Goal: Transaction & Acquisition: Purchase product/service

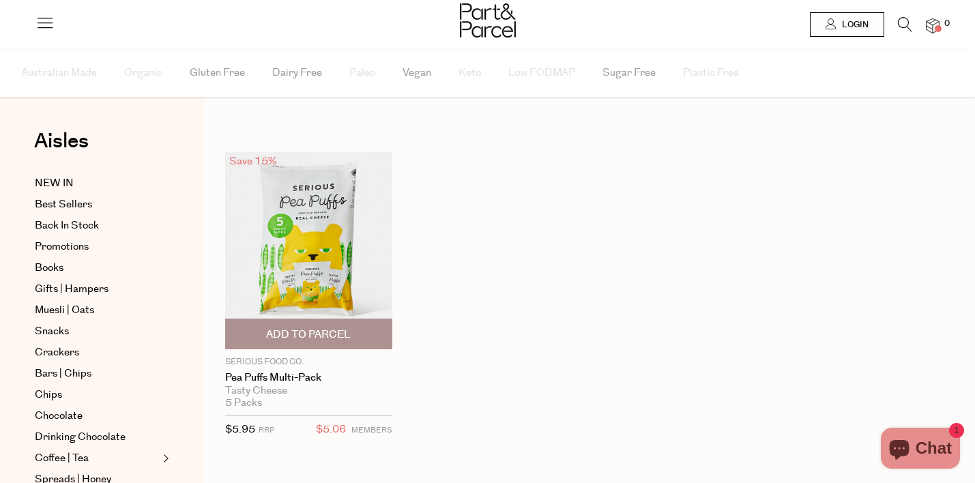
click at [353, 224] on img at bounding box center [308, 250] width 167 height 197
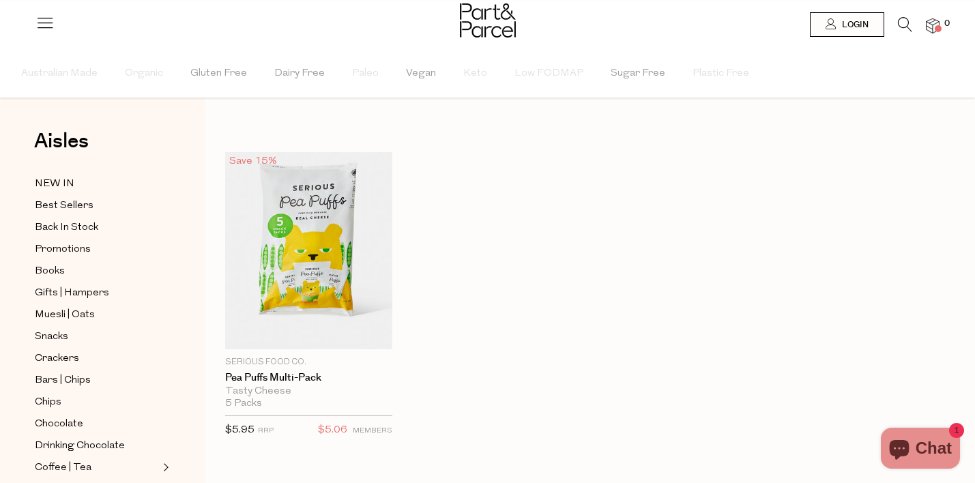
click at [907, 19] on icon at bounding box center [905, 24] width 14 height 15
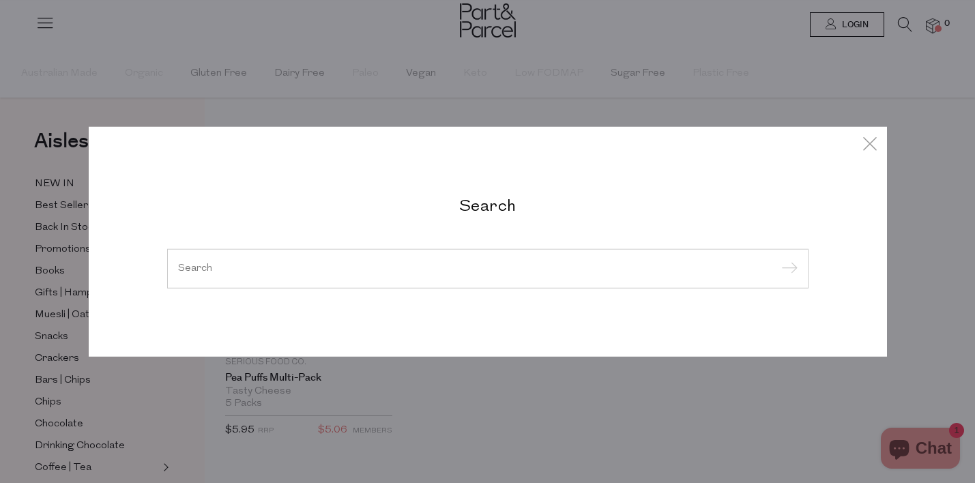
paste input "sea salt pea puff multipacks"
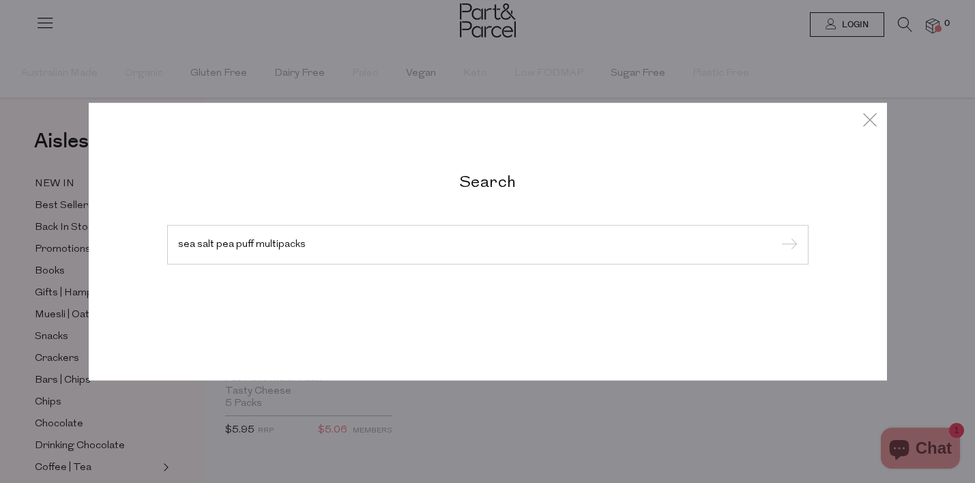
type input "sea salt pea puff multipacks"
click at [777, 235] on input "submit" at bounding box center [787, 245] width 20 height 20
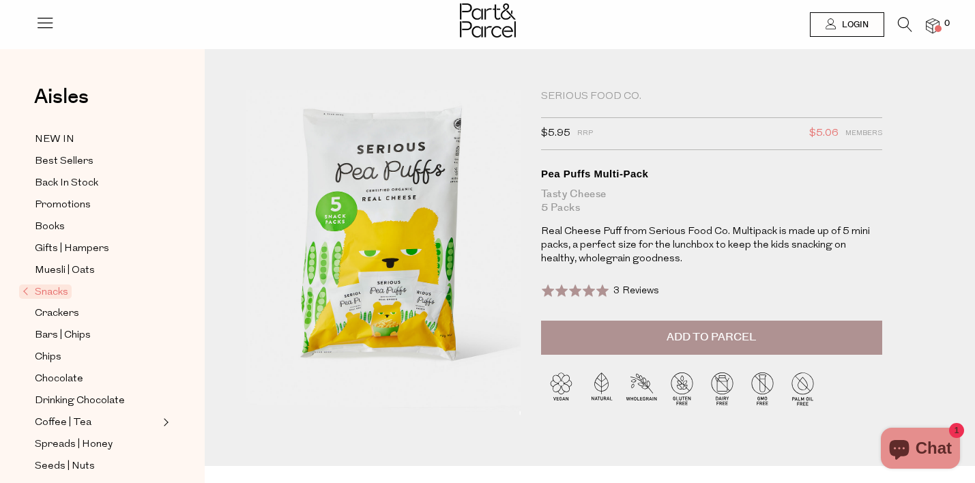
drag, startPoint x: 328, startPoint y: 168, endPoint x: 649, endPoint y: 1, distance: 361.8
drag, startPoint x: 389, startPoint y: 226, endPoint x: 581, endPoint y: 12, distance: 286.9
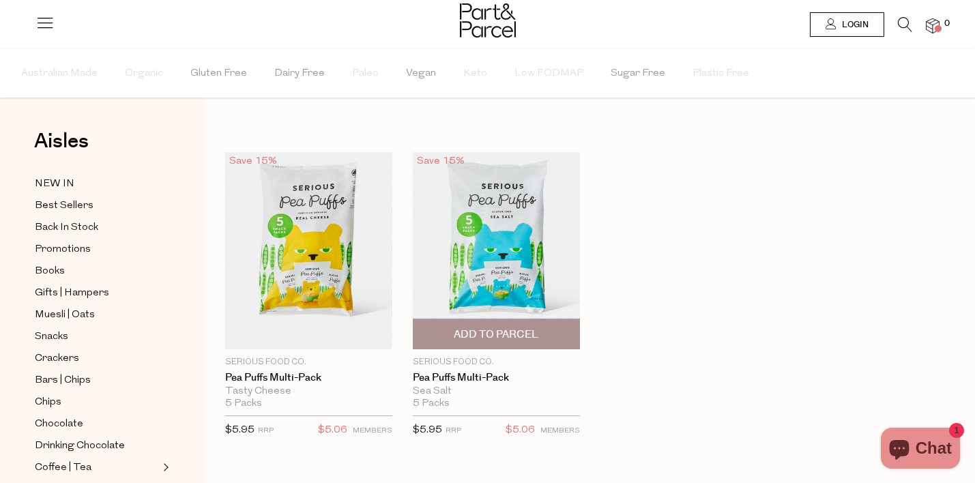
click at [520, 239] on img at bounding box center [496, 250] width 167 height 197
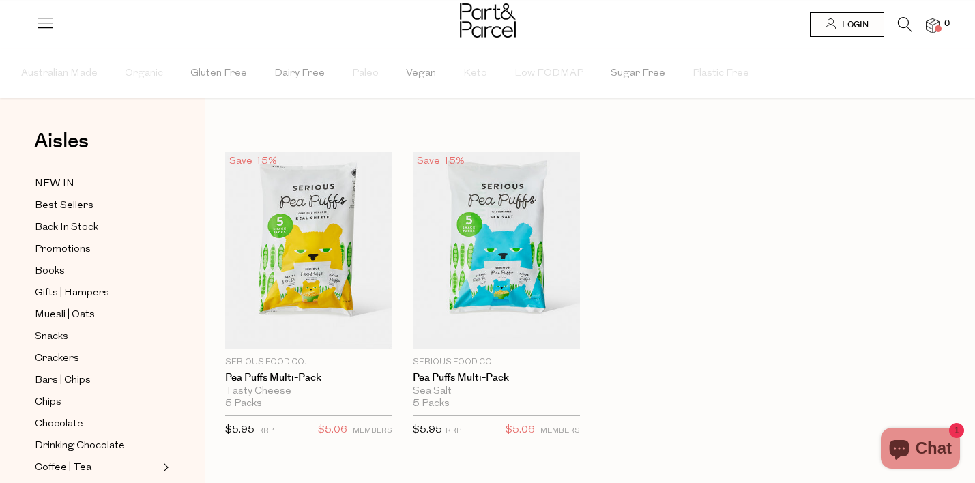
click at [902, 19] on icon at bounding box center [905, 24] width 14 height 15
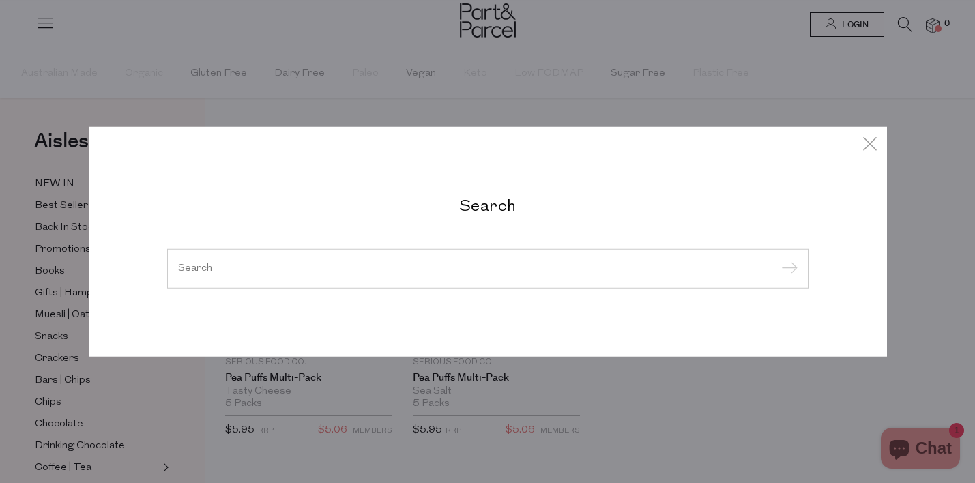
paste input "sea salt popcorn multipacks"
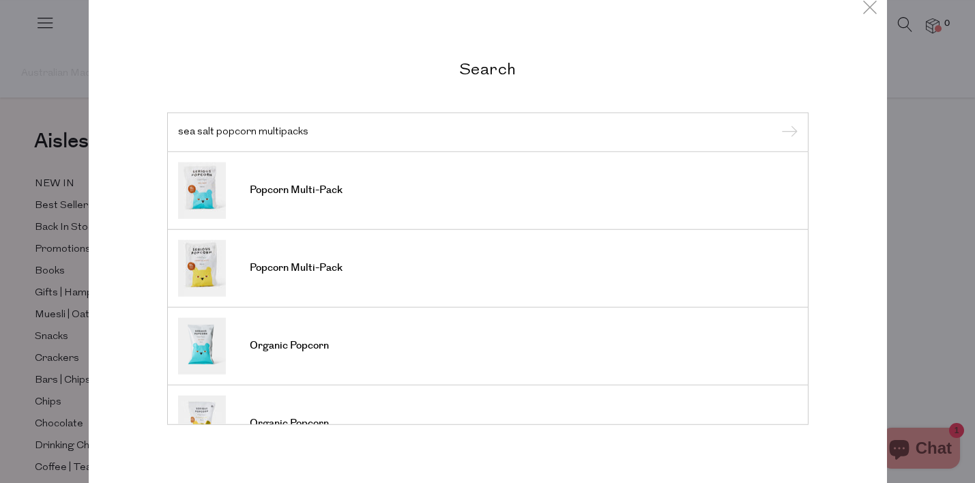
type input "sea salt popcorn multipacks"
click at [777, 123] on input "submit" at bounding box center [787, 133] width 20 height 20
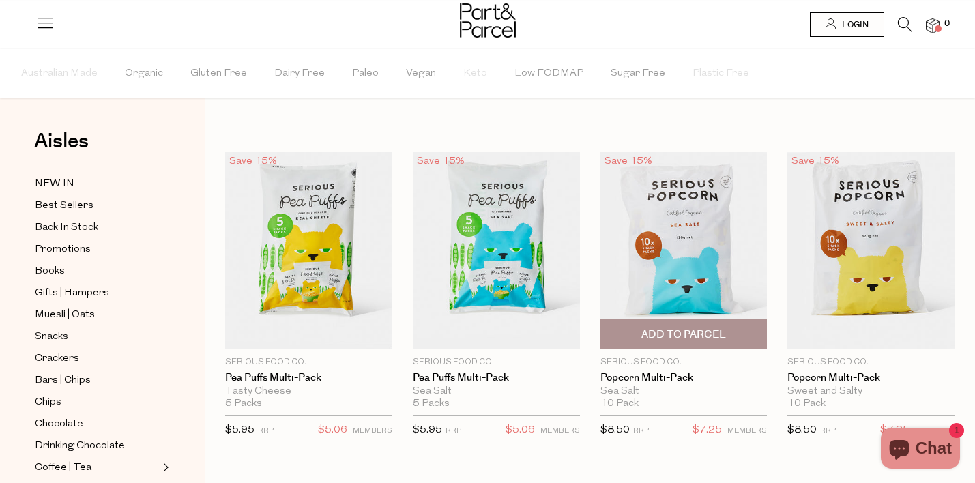
click at [676, 272] on img at bounding box center [683, 250] width 167 height 197
click at [907, 20] on icon at bounding box center [905, 24] width 14 height 15
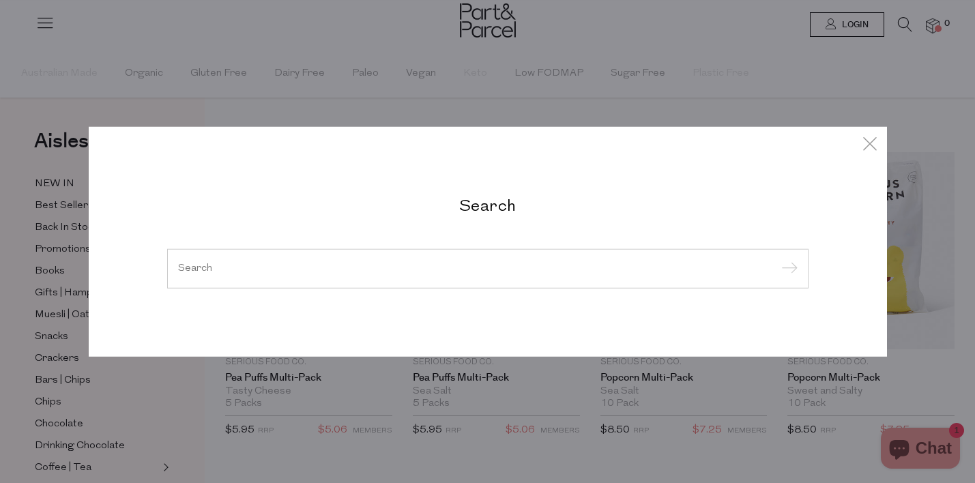
paste input "sweet and salty popcorn multipacks"
type input "sweet and salty popcorn multipacks"
click at [777, 259] on input "submit" at bounding box center [787, 269] width 20 height 20
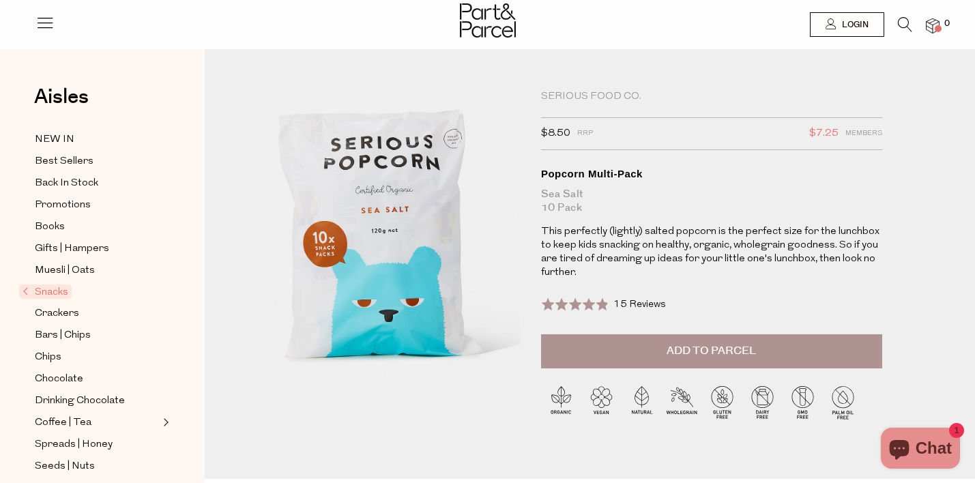
drag, startPoint x: 404, startPoint y: 151, endPoint x: 578, endPoint y: 1, distance: 228.8
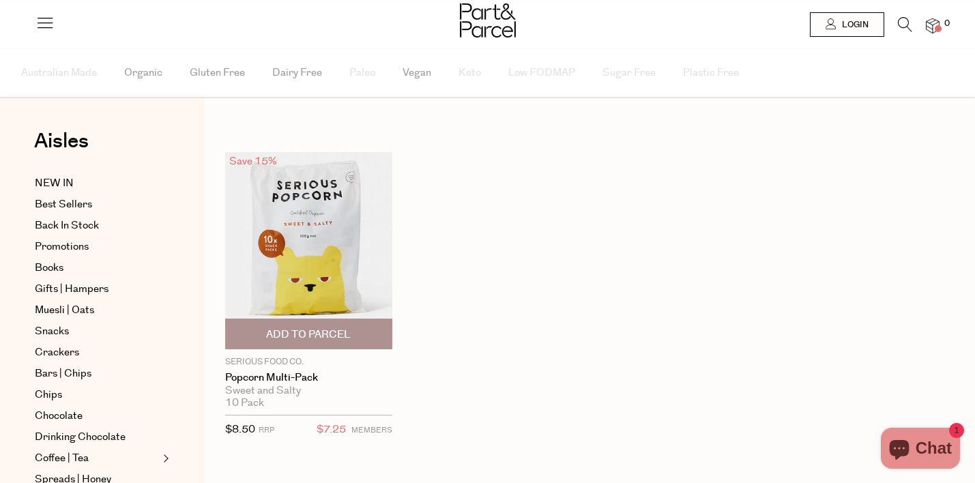
click at [336, 254] on img at bounding box center [308, 250] width 167 height 197
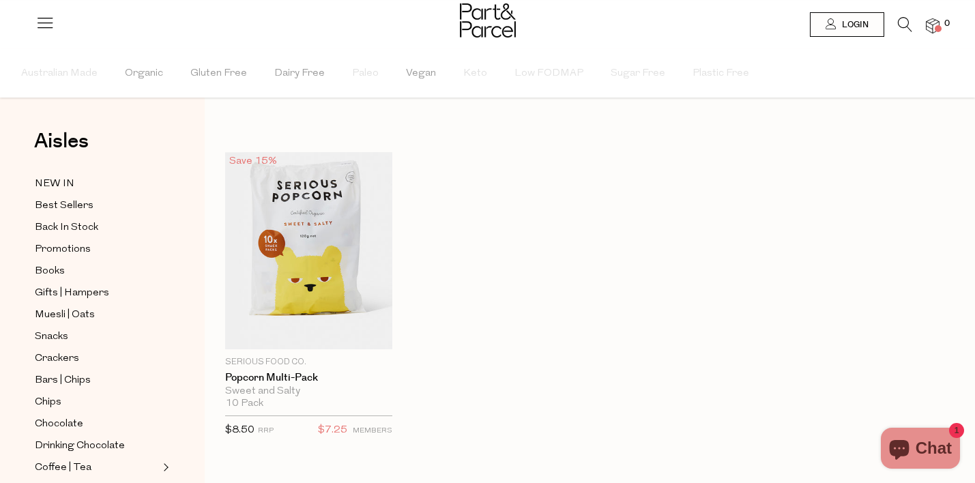
click at [909, 26] on icon at bounding box center [905, 24] width 14 height 15
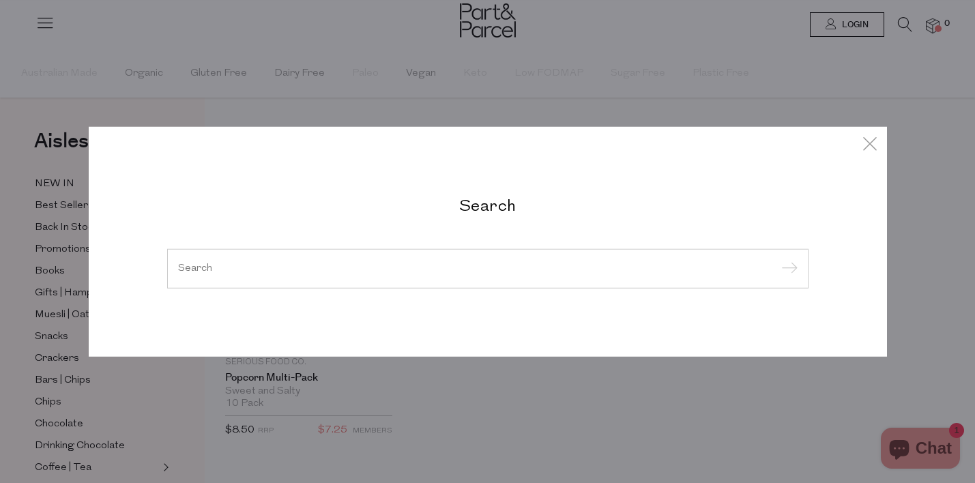
paste input "pea puff regular packs"
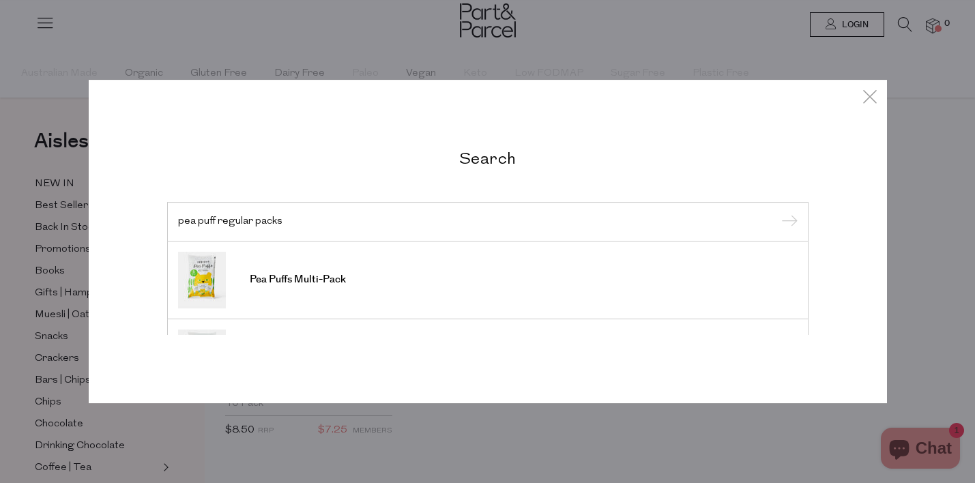
type input "pea puff regular packs"
click at [777, 212] on input "submit" at bounding box center [787, 222] width 20 height 20
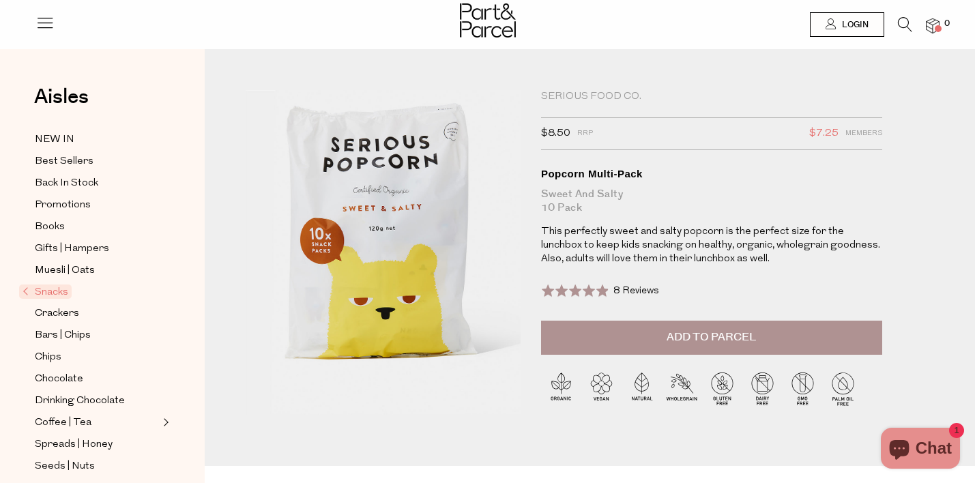
drag, startPoint x: 393, startPoint y: 214, endPoint x: 566, endPoint y: 99, distance: 208.1
drag, startPoint x: 439, startPoint y: 238, endPoint x: 653, endPoint y: 21, distance: 304.8
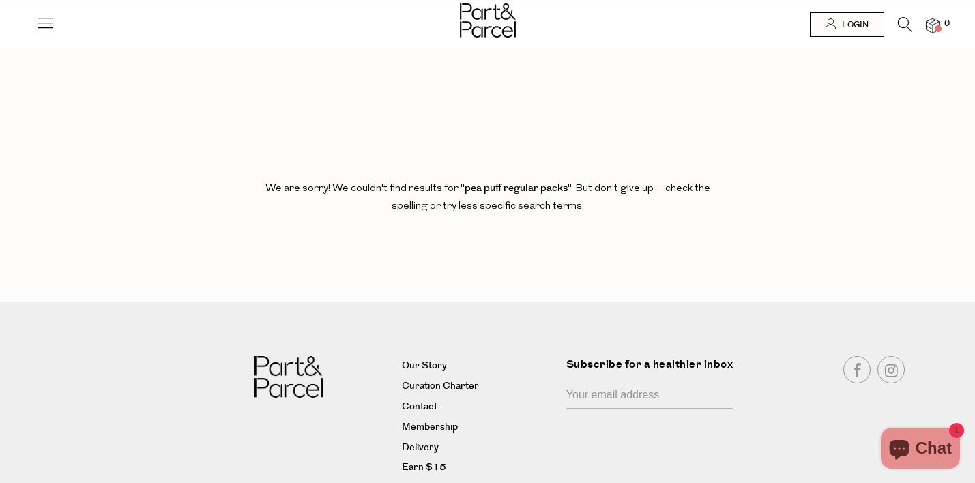
click at [903, 30] on icon at bounding box center [905, 24] width 14 height 15
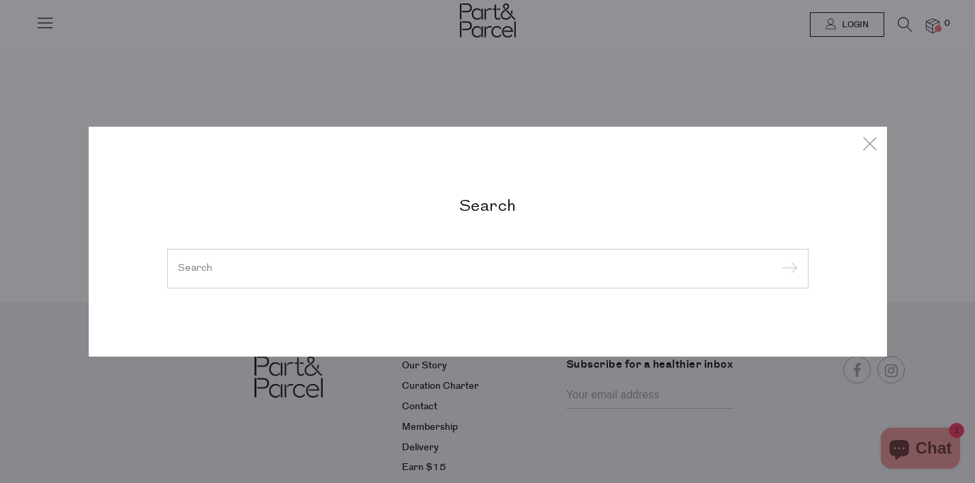
paste input "pea puff regular packs"
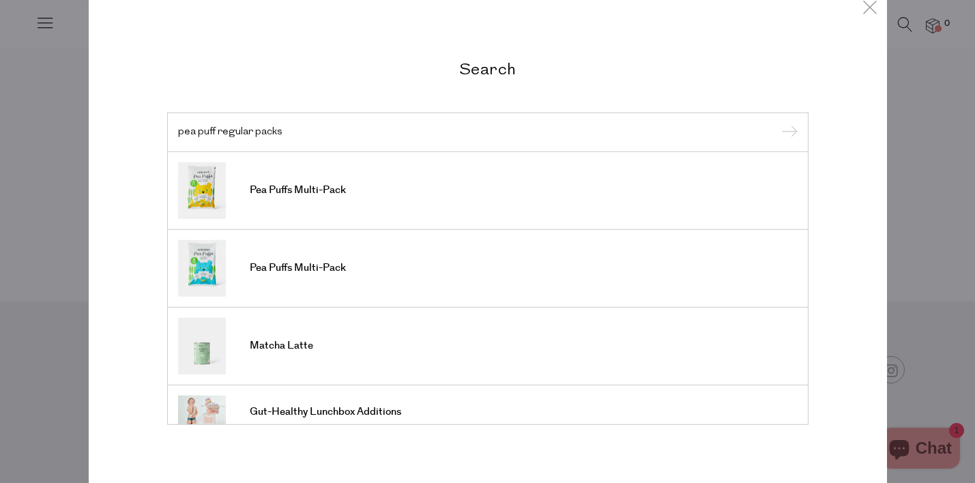
click at [224, 132] on input "pea puff regular packs" at bounding box center [487, 132] width 619 height 10
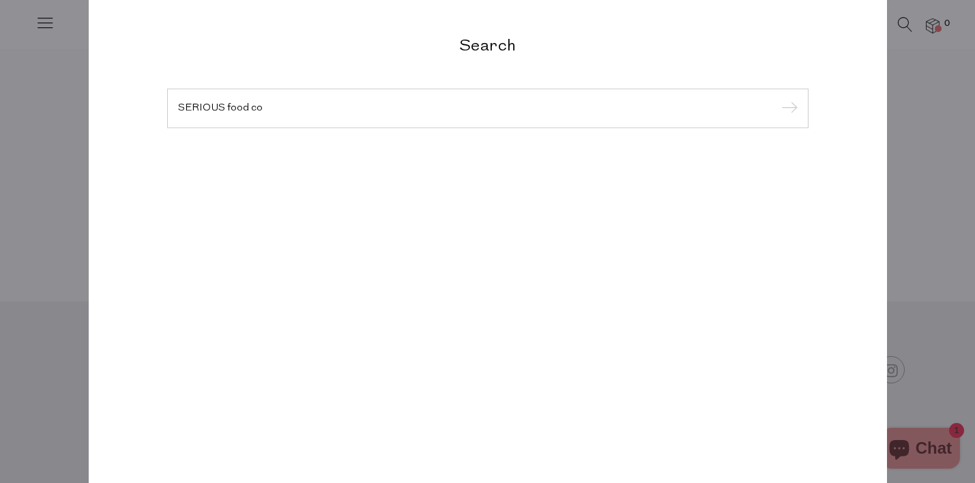
type input "SERIOUS food co"
click at [777, 99] on input "submit" at bounding box center [787, 109] width 20 height 20
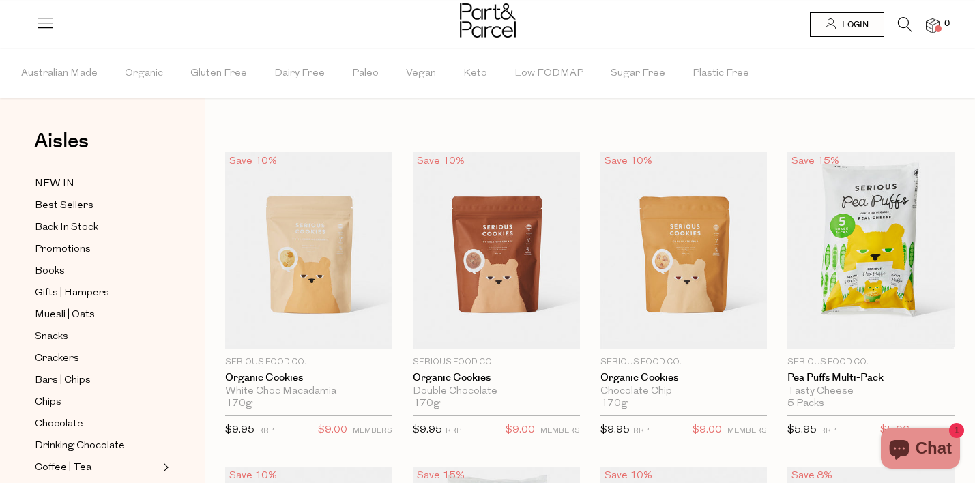
click at [907, 25] on icon at bounding box center [905, 24] width 14 height 15
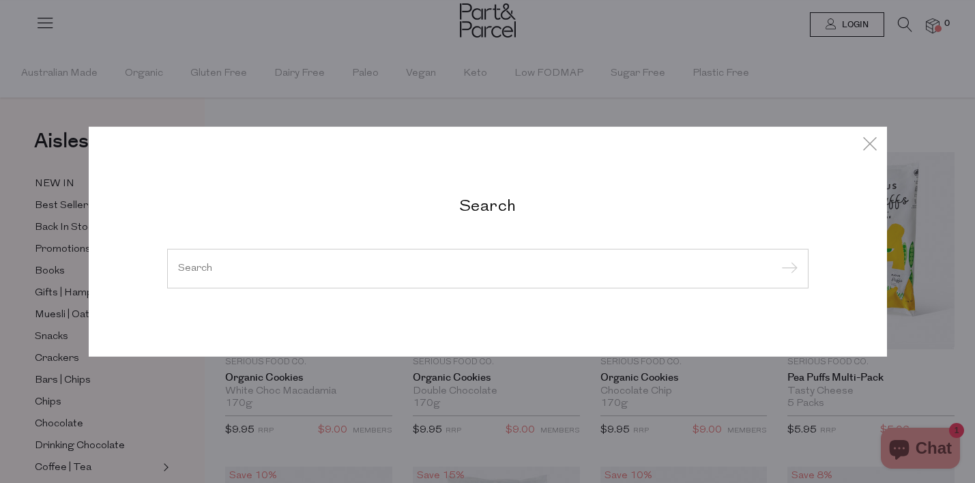
click at [228, 273] on input "search" at bounding box center [487, 268] width 619 height 10
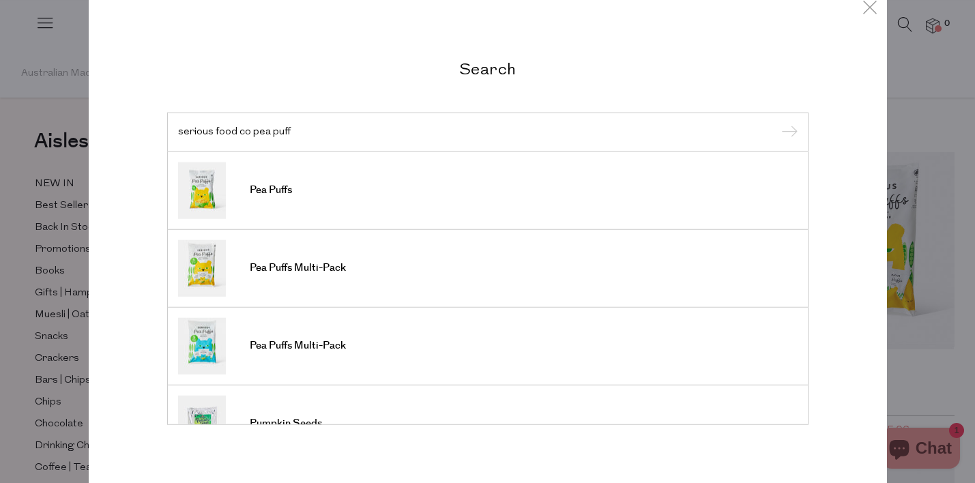
type input "serious food co pea puff"
click at [777, 123] on input "submit" at bounding box center [787, 133] width 20 height 20
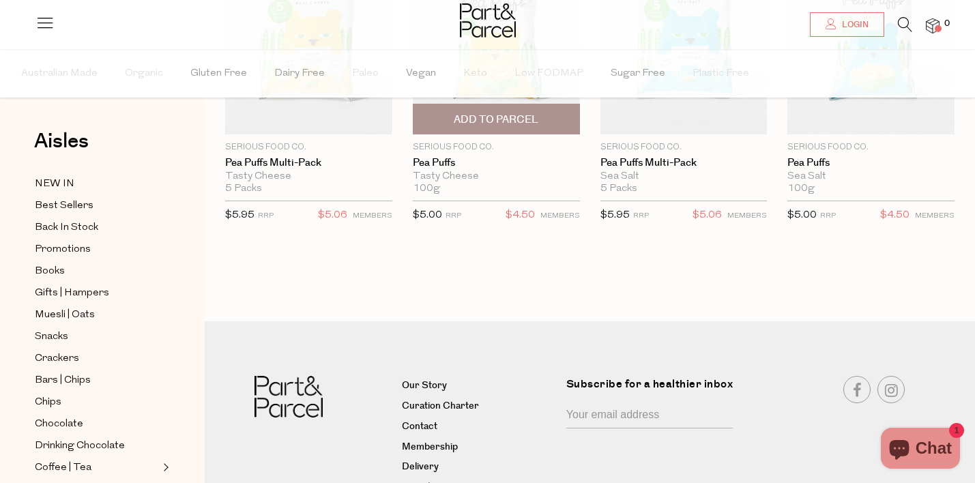
scroll to position [29, 0]
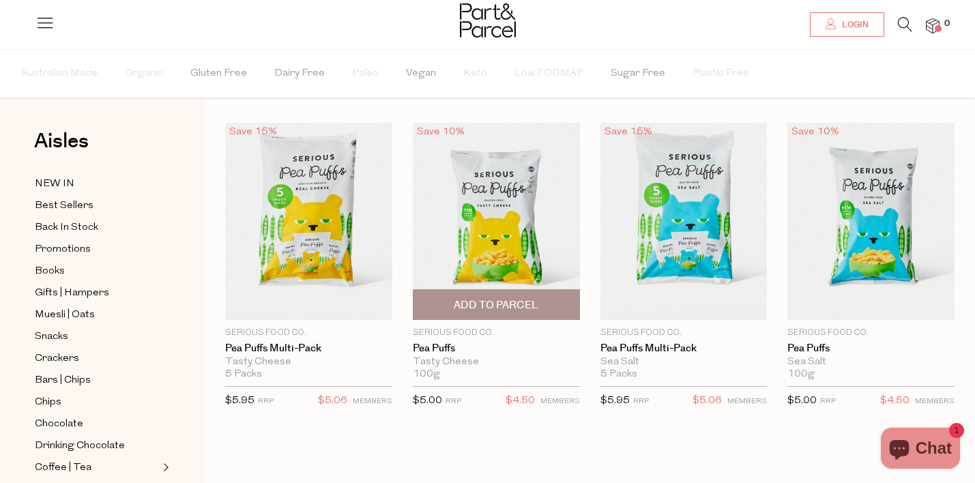
click at [400, 312] on div "Save 10% 1 Add To Parcel Serious Food Co. Pea Puffs Tasty Cheese 100g {{max_qty…" at bounding box center [486, 270] width 188 height 294
click at [521, 232] on img at bounding box center [496, 221] width 167 height 197
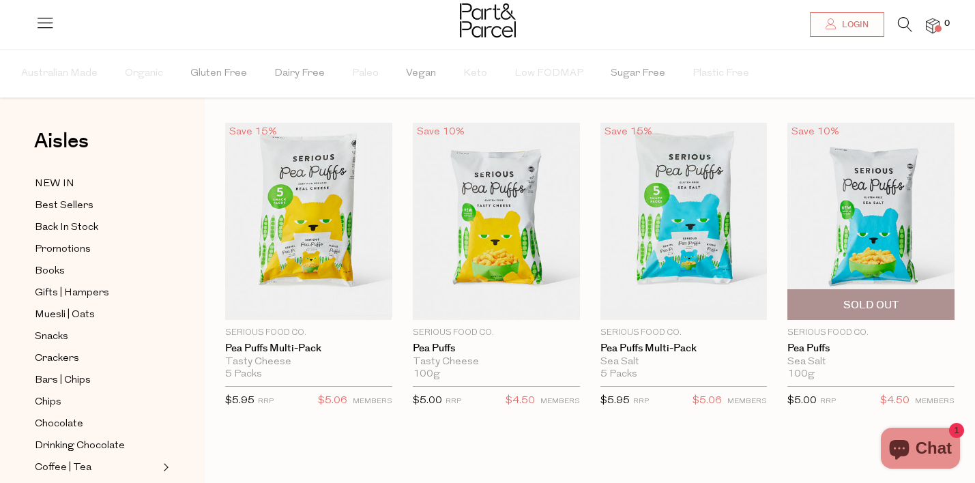
click at [838, 212] on img at bounding box center [870, 221] width 167 height 197
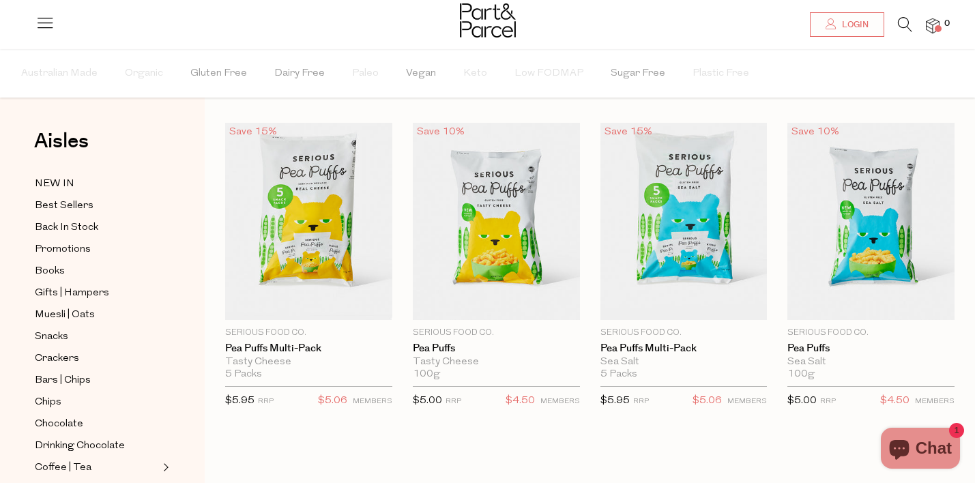
click at [901, 20] on icon at bounding box center [905, 24] width 14 height 15
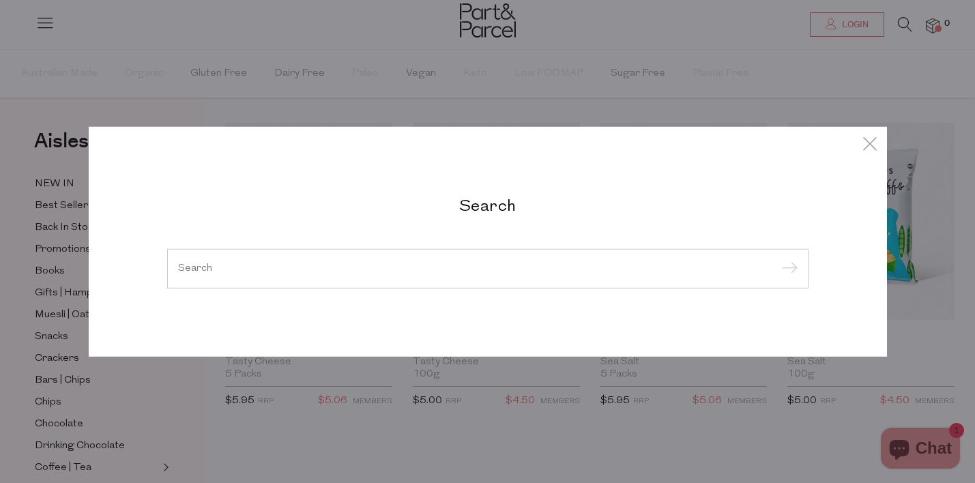
paste input "SERIOUS-PUFFS-TASTY-CHEESE-100G"
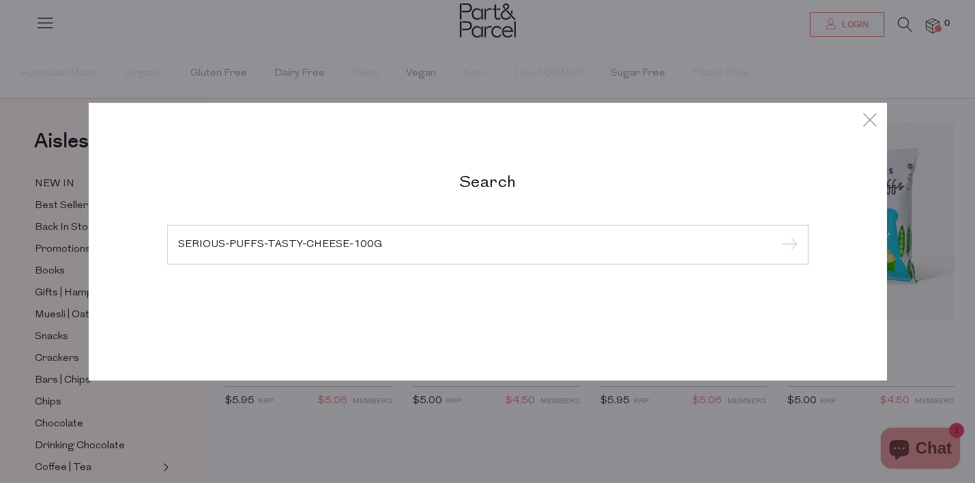
type input "SERIOUS-PUFFS-TASTY-CHEESE-100G"
click at [777, 235] on input "submit" at bounding box center [787, 245] width 20 height 20
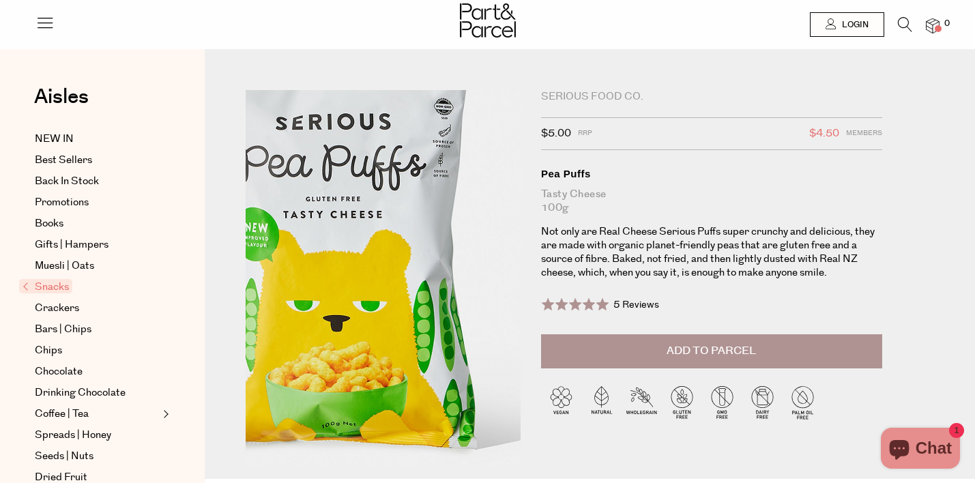
drag, startPoint x: 394, startPoint y: 162, endPoint x: 437, endPoint y: 308, distance: 152.2
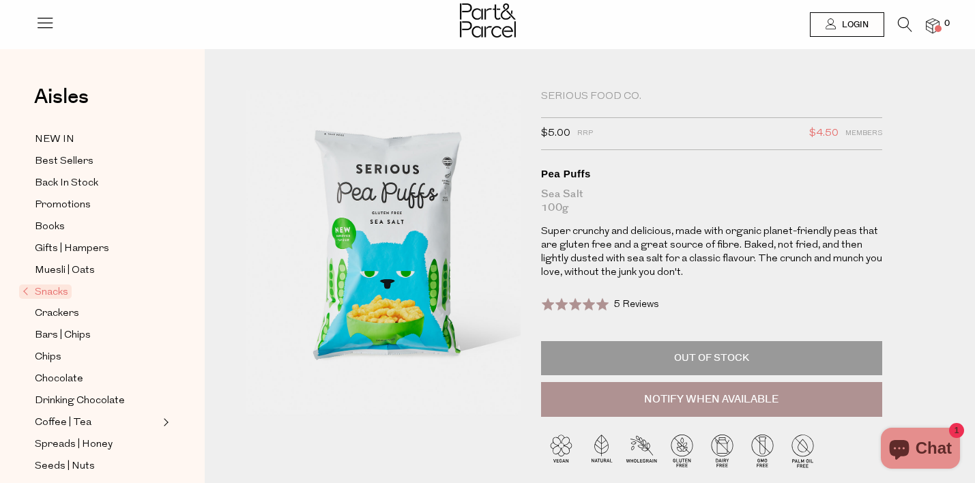
drag, startPoint x: 411, startPoint y: 225, endPoint x: 682, endPoint y: 11, distance: 345.3
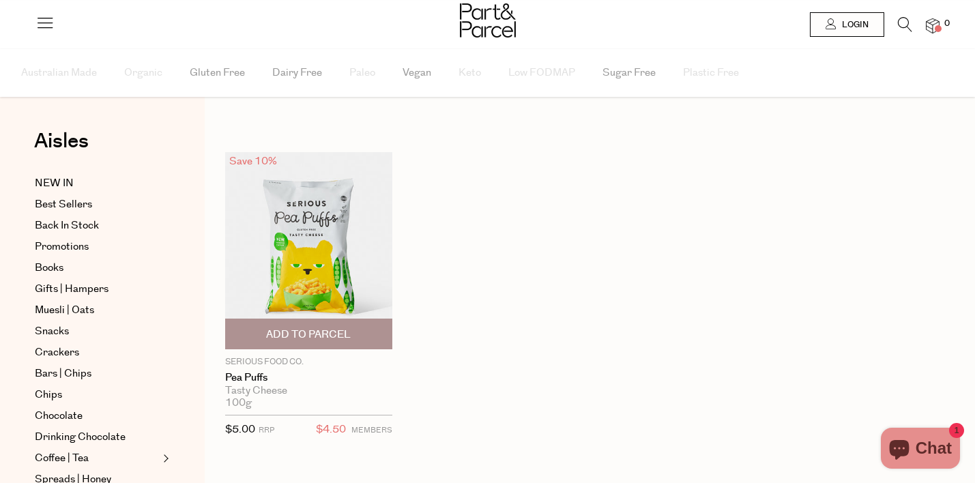
click at [339, 246] on img at bounding box center [308, 250] width 167 height 197
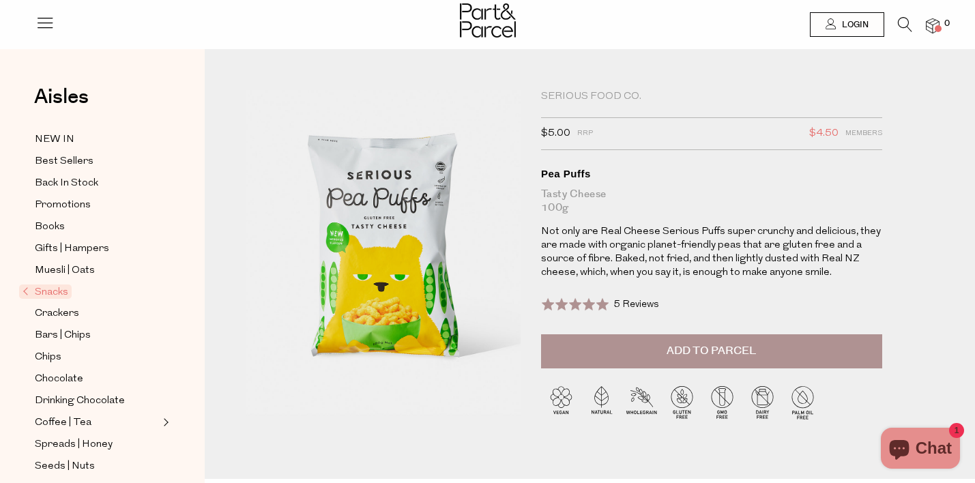
click at [339, 246] on img at bounding box center [383, 252] width 275 height 325
drag, startPoint x: 354, startPoint y: 210, endPoint x: 514, endPoint y: 18, distance: 250.4
click at [902, 19] on icon at bounding box center [905, 24] width 14 height 15
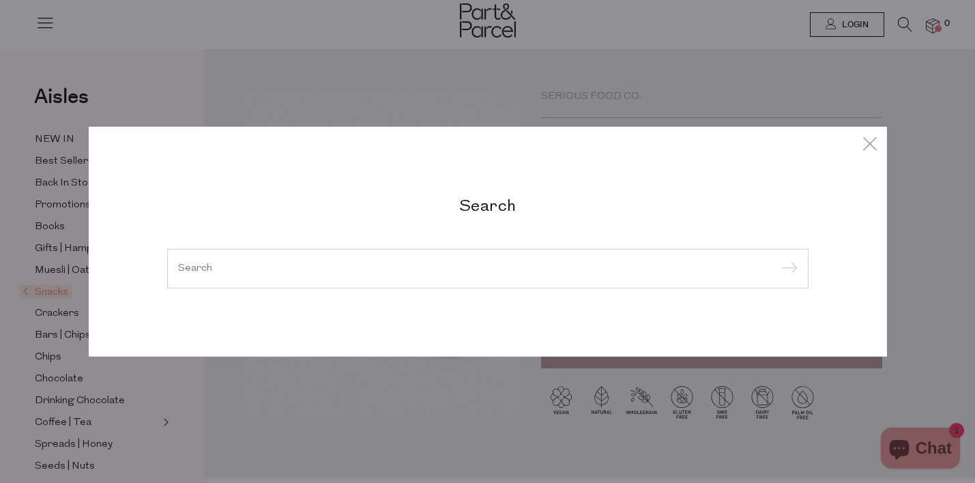
paste input "SERIOUS-PUFFS-SEA-SALT-GF-100G"
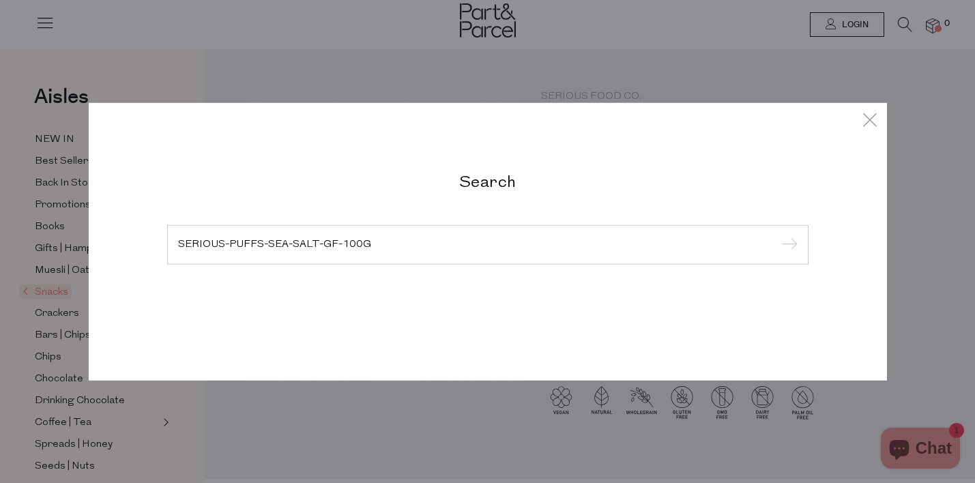
type input "SERIOUS-PUFFS-SEA-SALT-GF-100G"
click at [777, 235] on input "submit" at bounding box center [787, 245] width 20 height 20
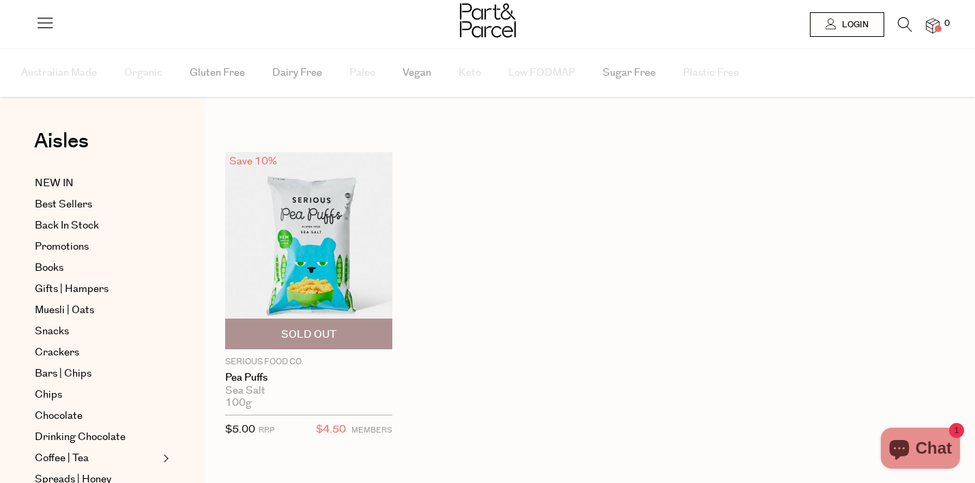
click at [325, 239] on img at bounding box center [308, 250] width 167 height 197
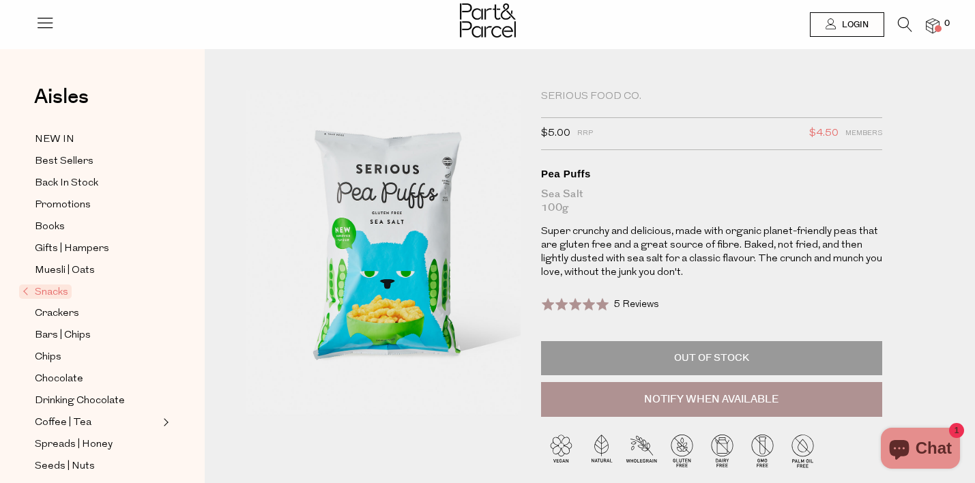
drag, startPoint x: 394, startPoint y: 233, endPoint x: 609, endPoint y: 8, distance: 311.2
